Goal: Task Accomplishment & Management: Use online tool/utility

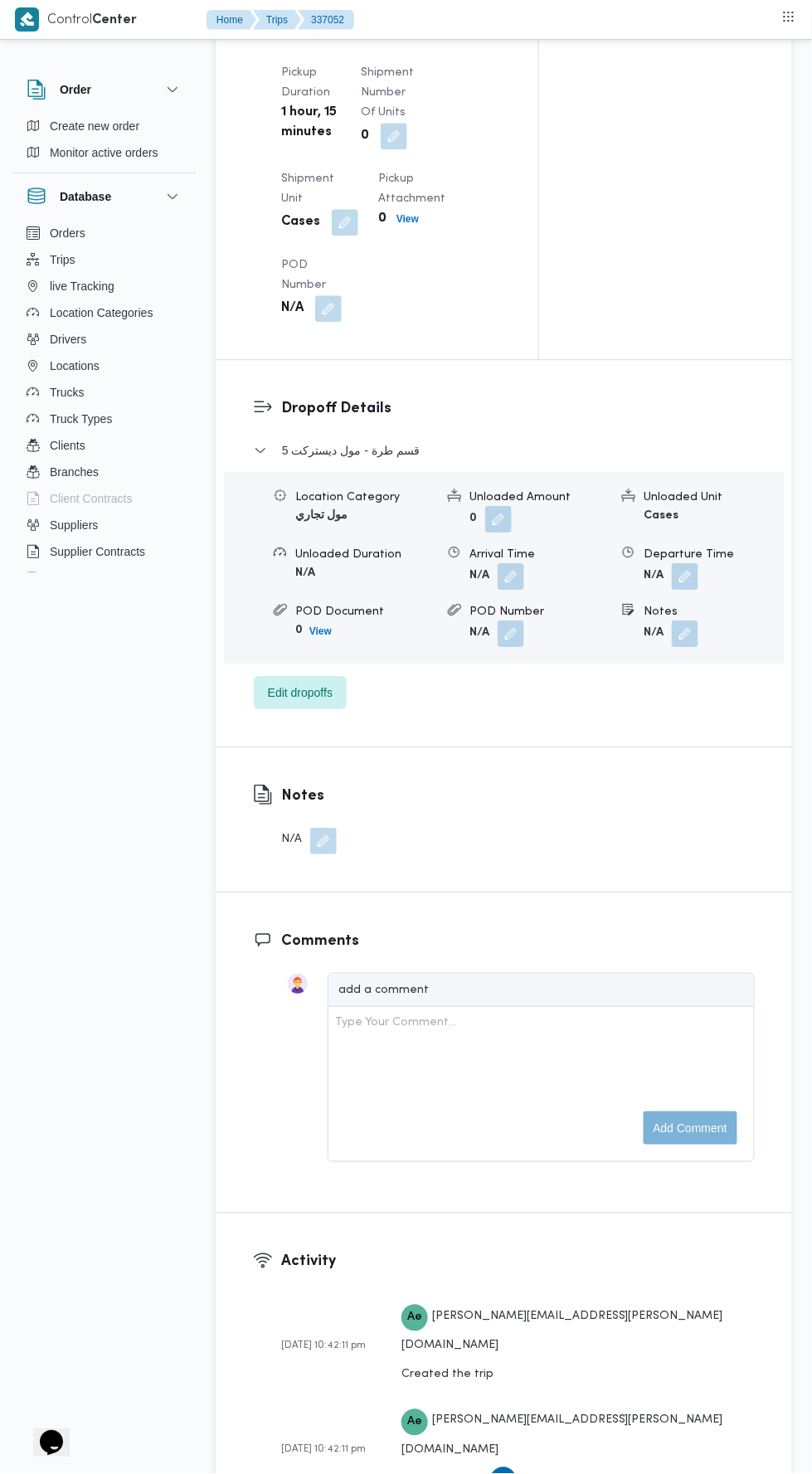
scroll to position [1955, 0]
click at [692, 588] on button "button" at bounding box center [685, 574] width 27 height 27
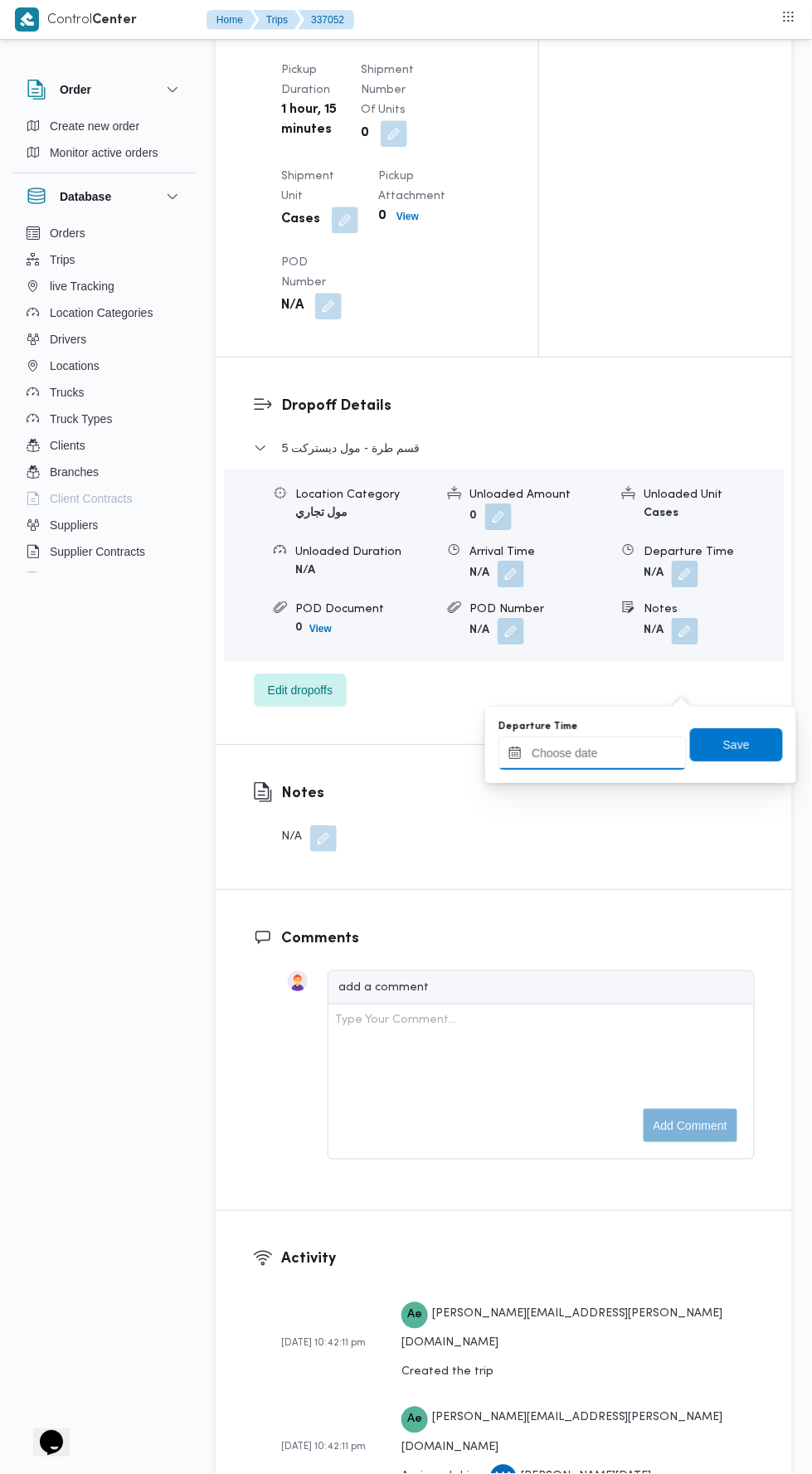
click at [605, 749] on input "Departure Time" at bounding box center [593, 753] width 188 height 33
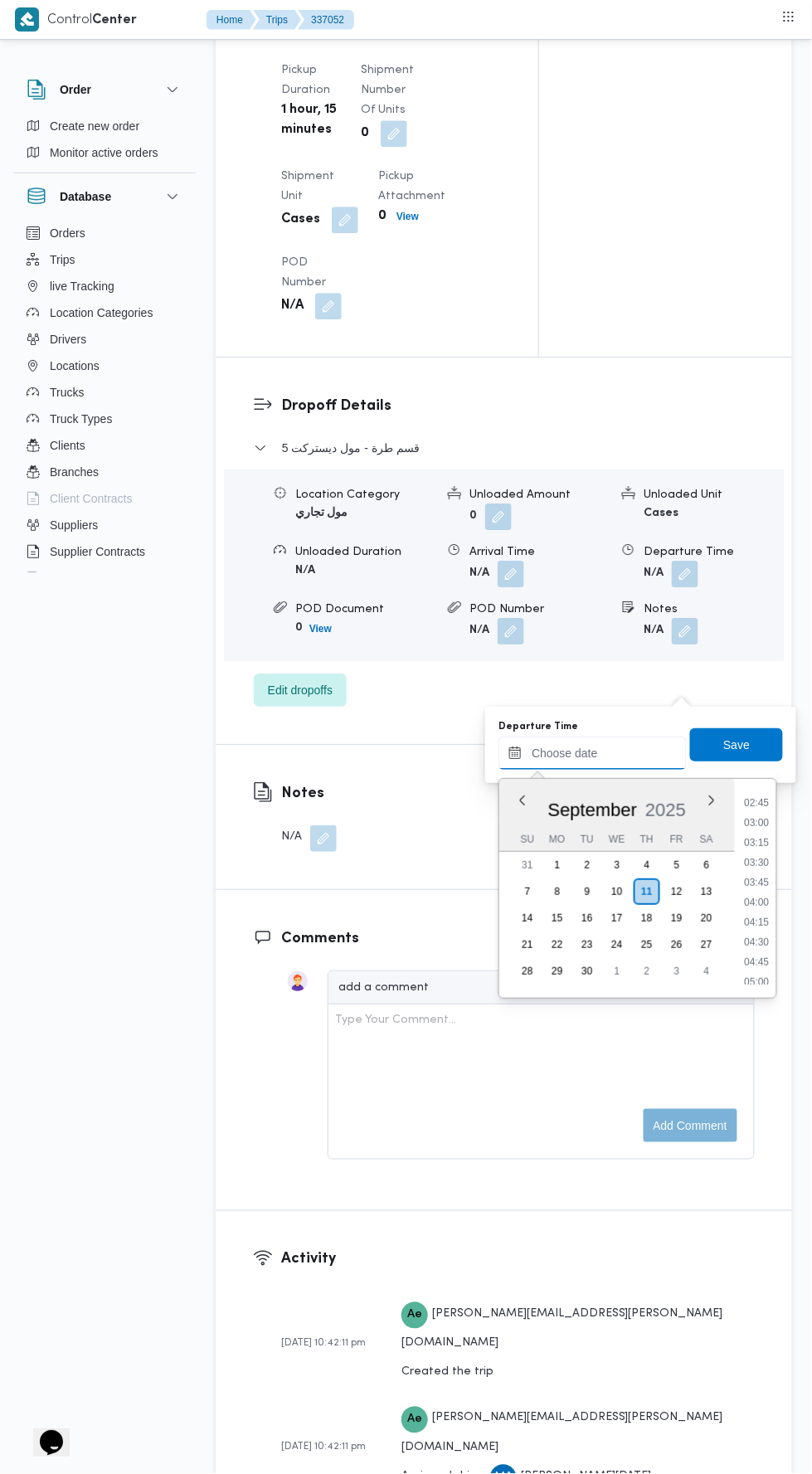
scroll to position [212, 0]
click at [745, 822] on li "03:00" at bounding box center [757, 828] width 38 height 17
type input "[DATE] 03:00"
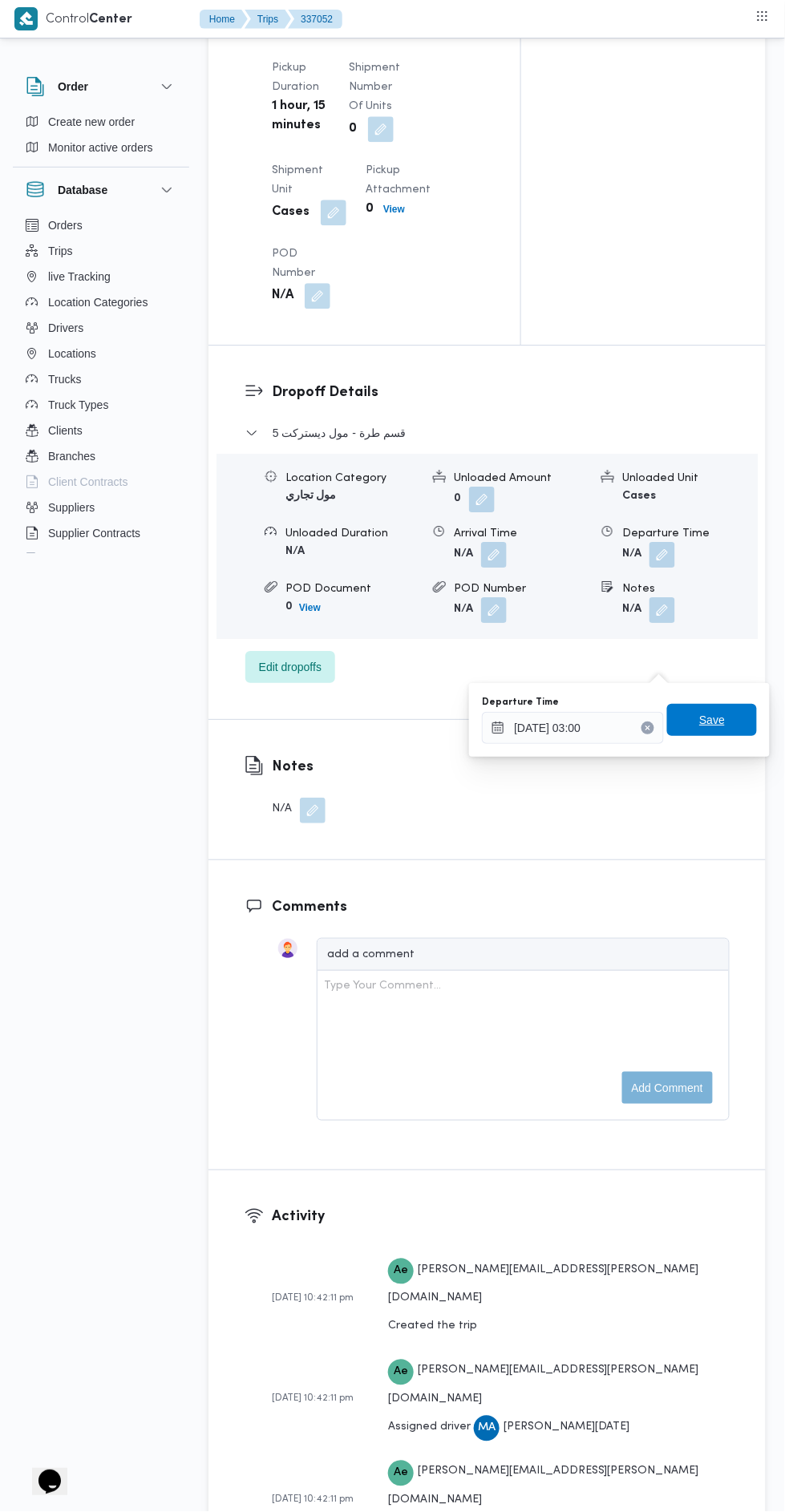
click at [716, 714] on span "Save" at bounding box center [712, 720] width 26 height 20
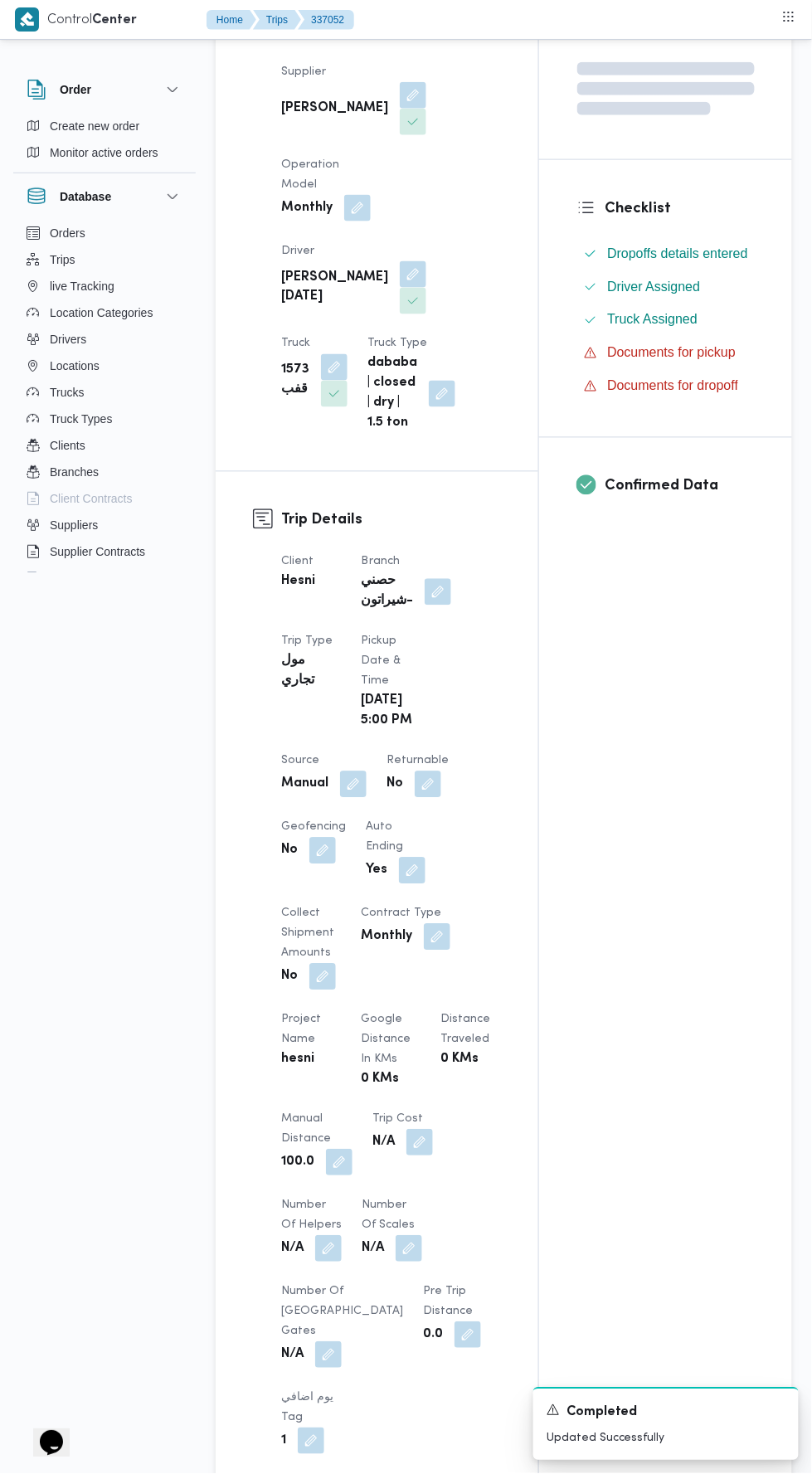
scroll to position [0, 0]
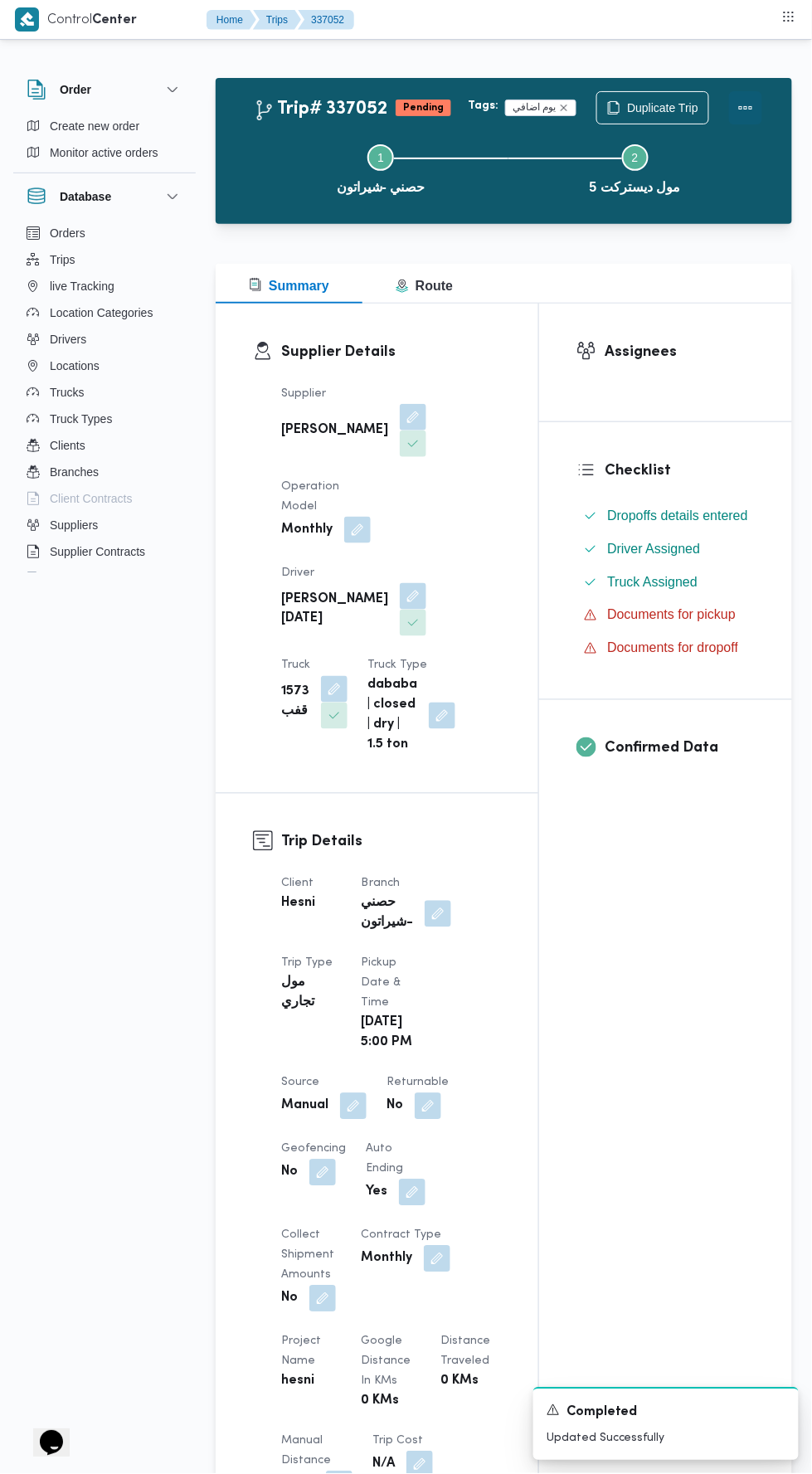
click at [747, 96] on button "Actions" at bounding box center [745, 108] width 33 height 33
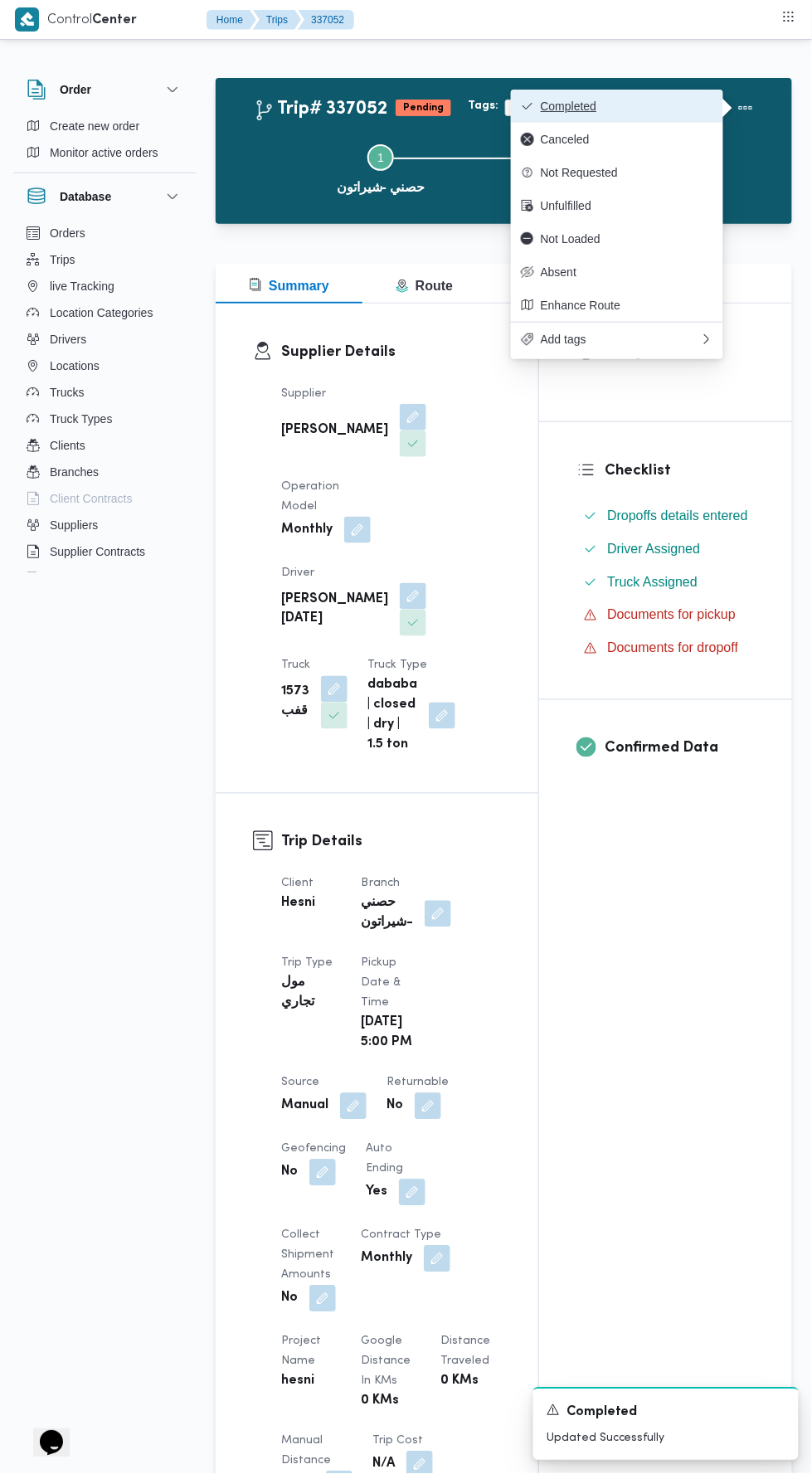
click at [655, 106] on span "Completed" at bounding box center [626, 106] width 173 height 13
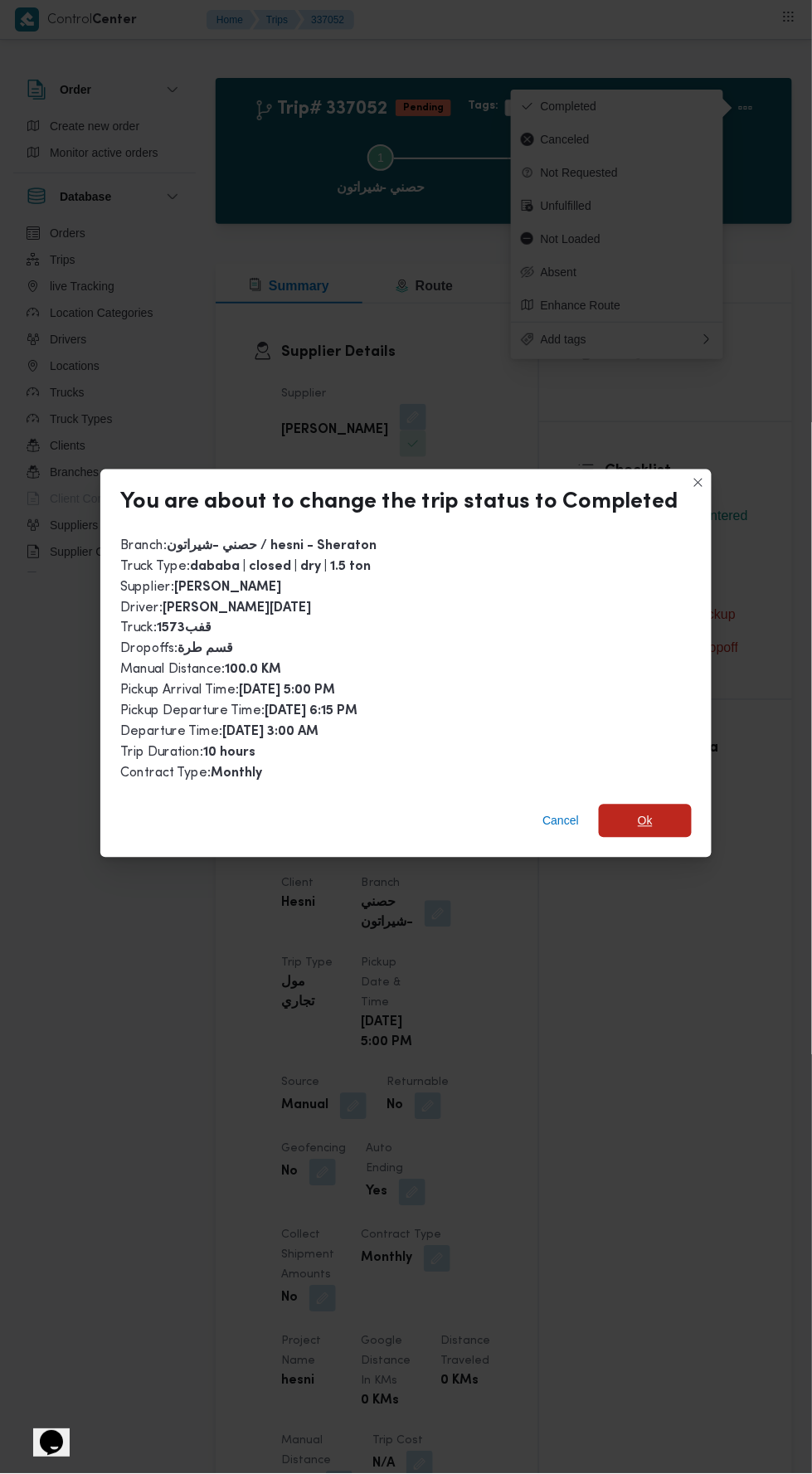
click at [649, 813] on span "Ok" at bounding box center [645, 822] width 93 height 33
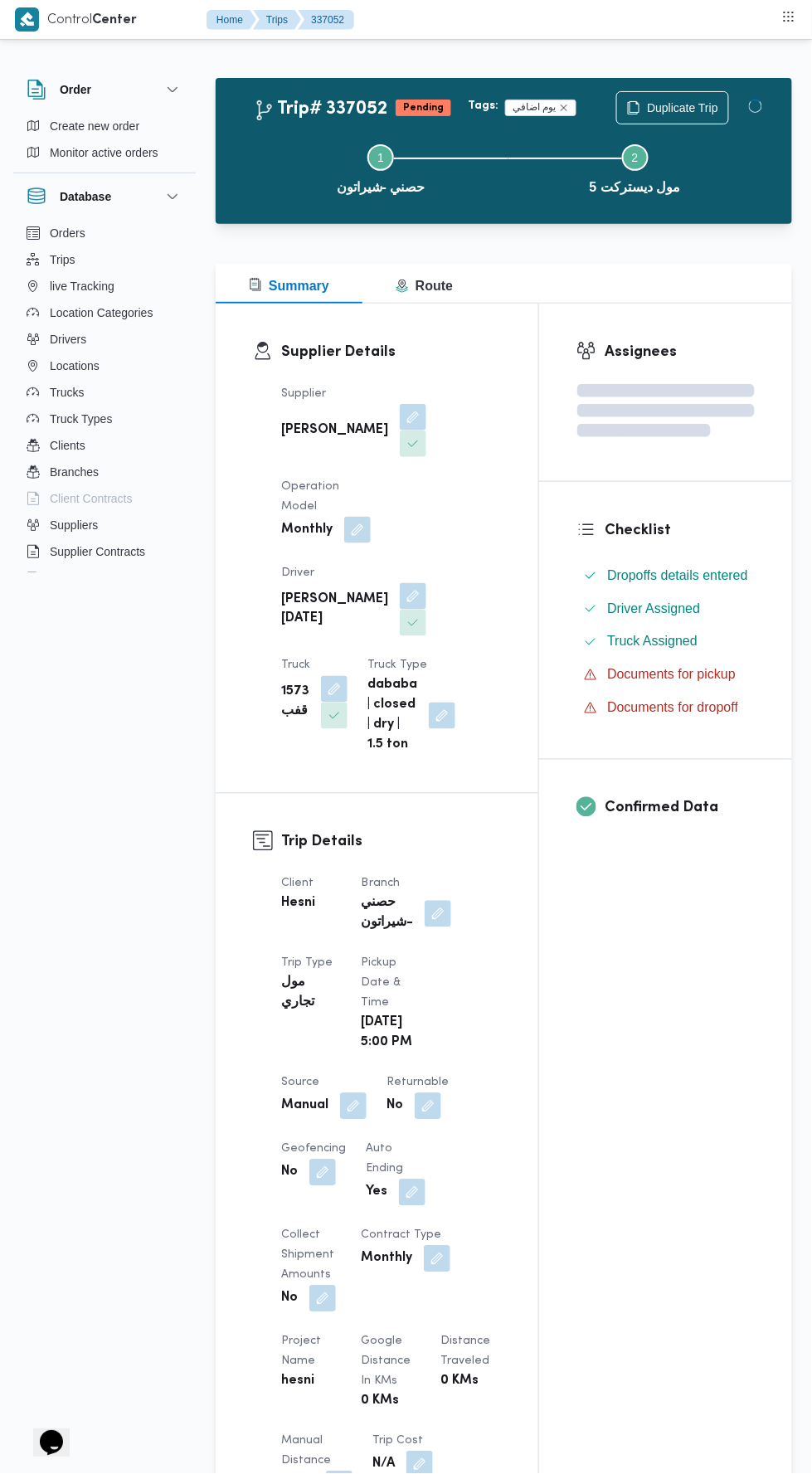
click at [567, 1077] on div "Assignees Checklist Dropoffs details entered Driver Assigned Truck Assigned Doc…" at bounding box center [666, 1308] width 253 height 2008
